Goal: Transaction & Acquisition: Purchase product/service

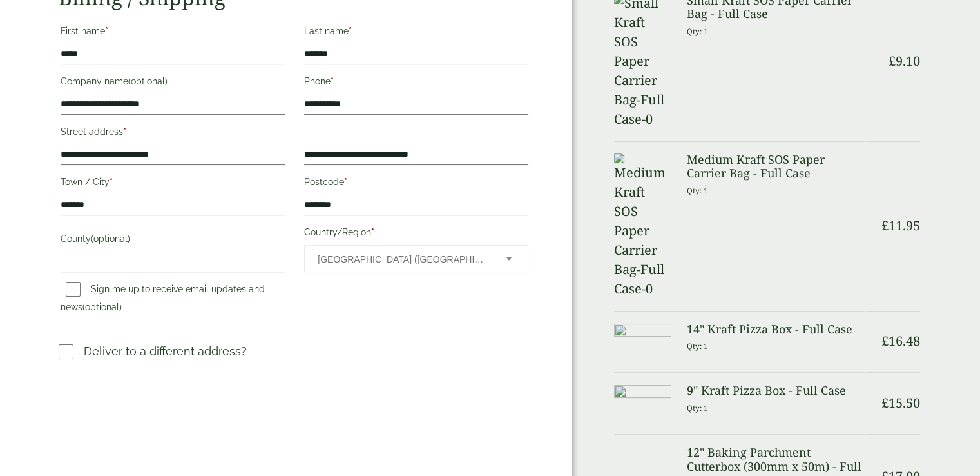
drag, startPoint x: 985, startPoint y: 109, endPoint x: 989, endPoint y: 178, distance: 69.7
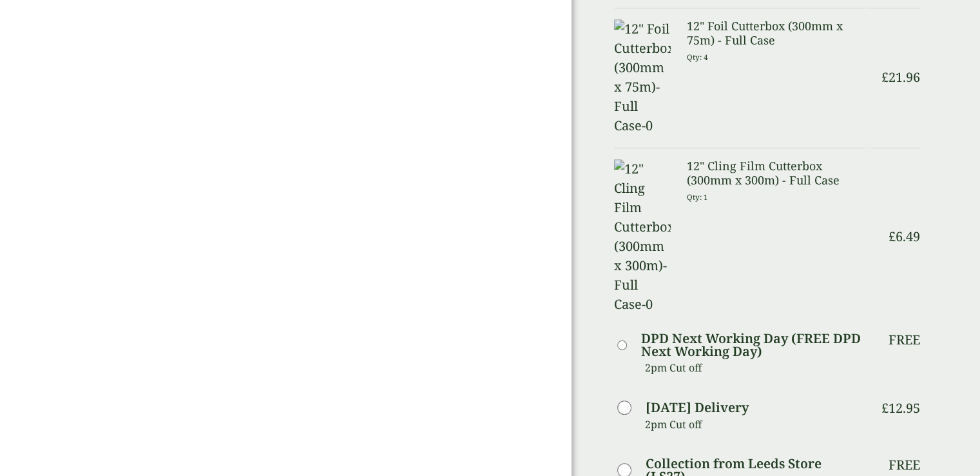
scroll to position [907, 0]
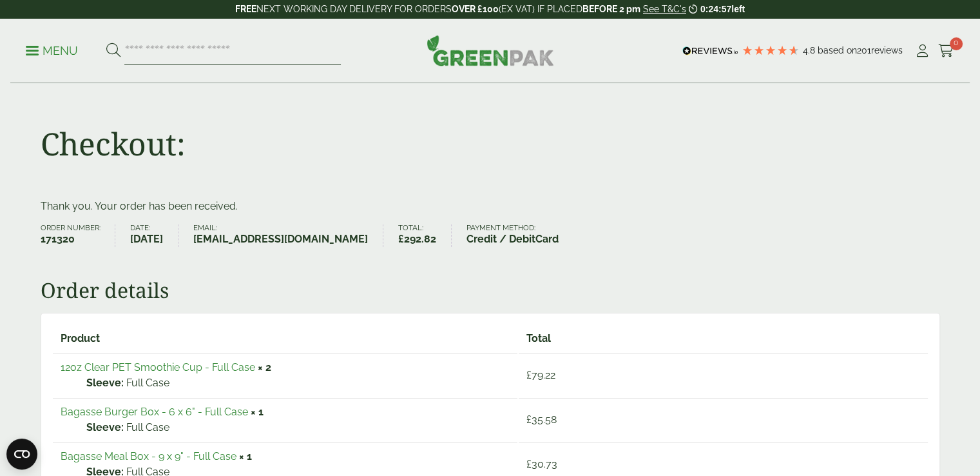
click at [227, 48] on input "search" at bounding box center [232, 50] width 217 height 27
type input "*"
click at [902, 47] on div "4.8 Based on 201 reviews" at bounding box center [792, 51] width 223 height 17
click at [915, 50] on icon at bounding box center [922, 50] width 16 height 13
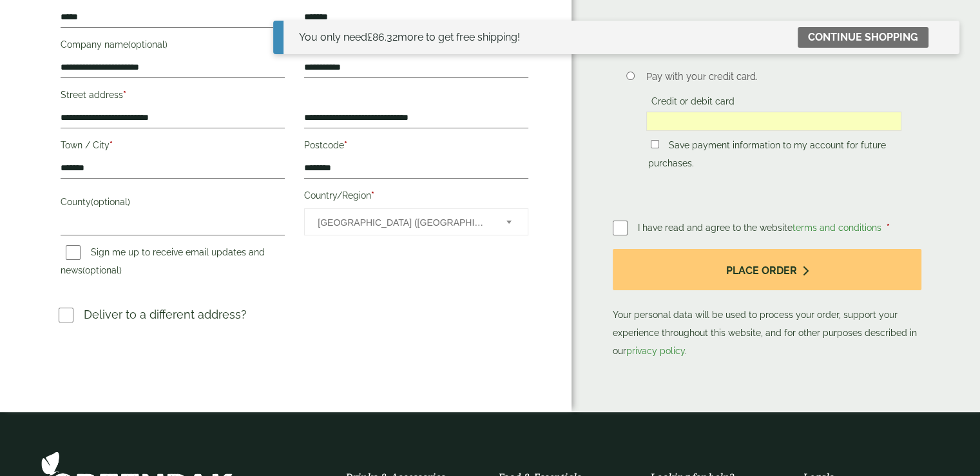
scroll to position [291, 0]
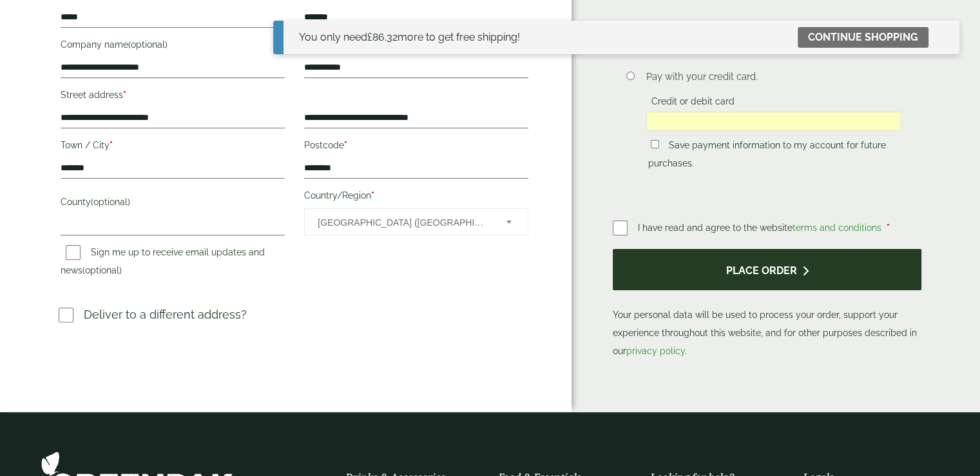
click at [721, 276] on button "Place order" at bounding box center [767, 270] width 309 height 42
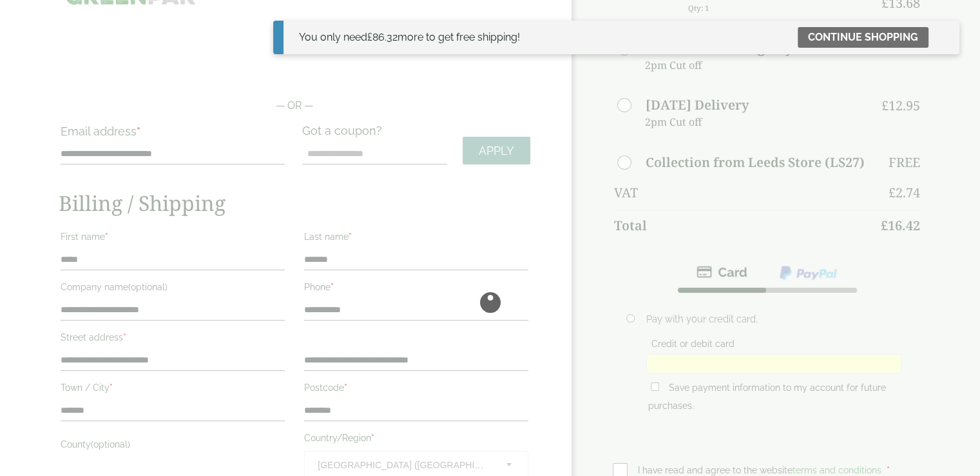
scroll to position [49, 0]
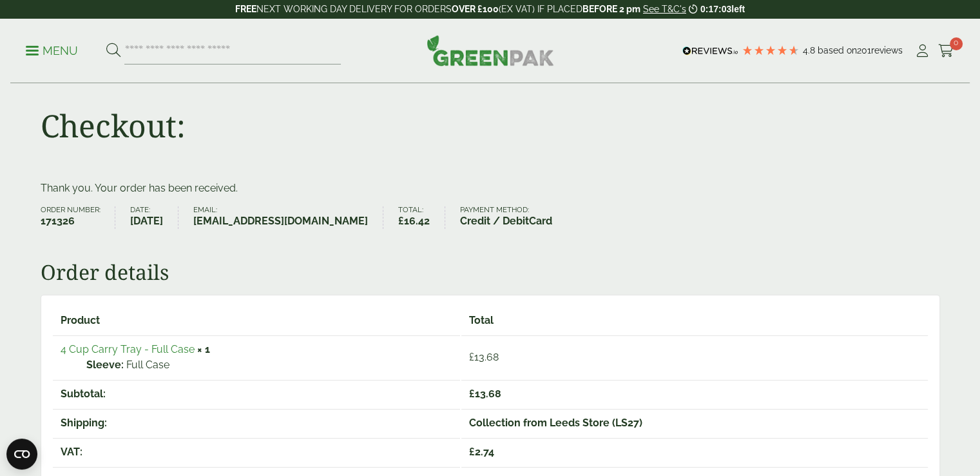
scroll to position [34, 0]
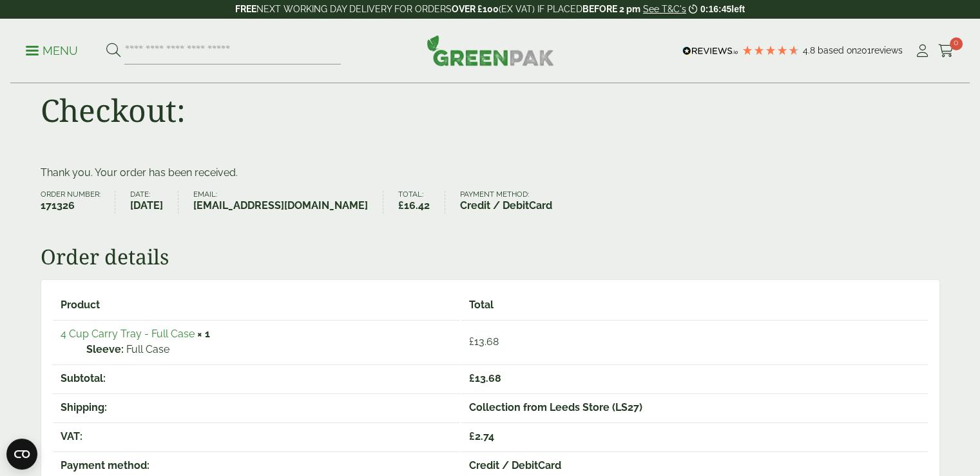
drag, startPoint x: 646, startPoint y: 186, endPoint x: 583, endPoint y: 184, distance: 63.2
click at [629, 184] on div "Thank you. Your order has been received. Order number: 171326 Date: [DATE] Emai…" at bounding box center [491, 449] width 900 height 568
click at [466, 176] on p "Thank you. Your order has been received." at bounding box center [491, 172] width 900 height 15
click at [464, 177] on p "Thank you. Your order has been received." at bounding box center [491, 172] width 900 height 15
